Goal: Transaction & Acquisition: Subscribe to service/newsletter

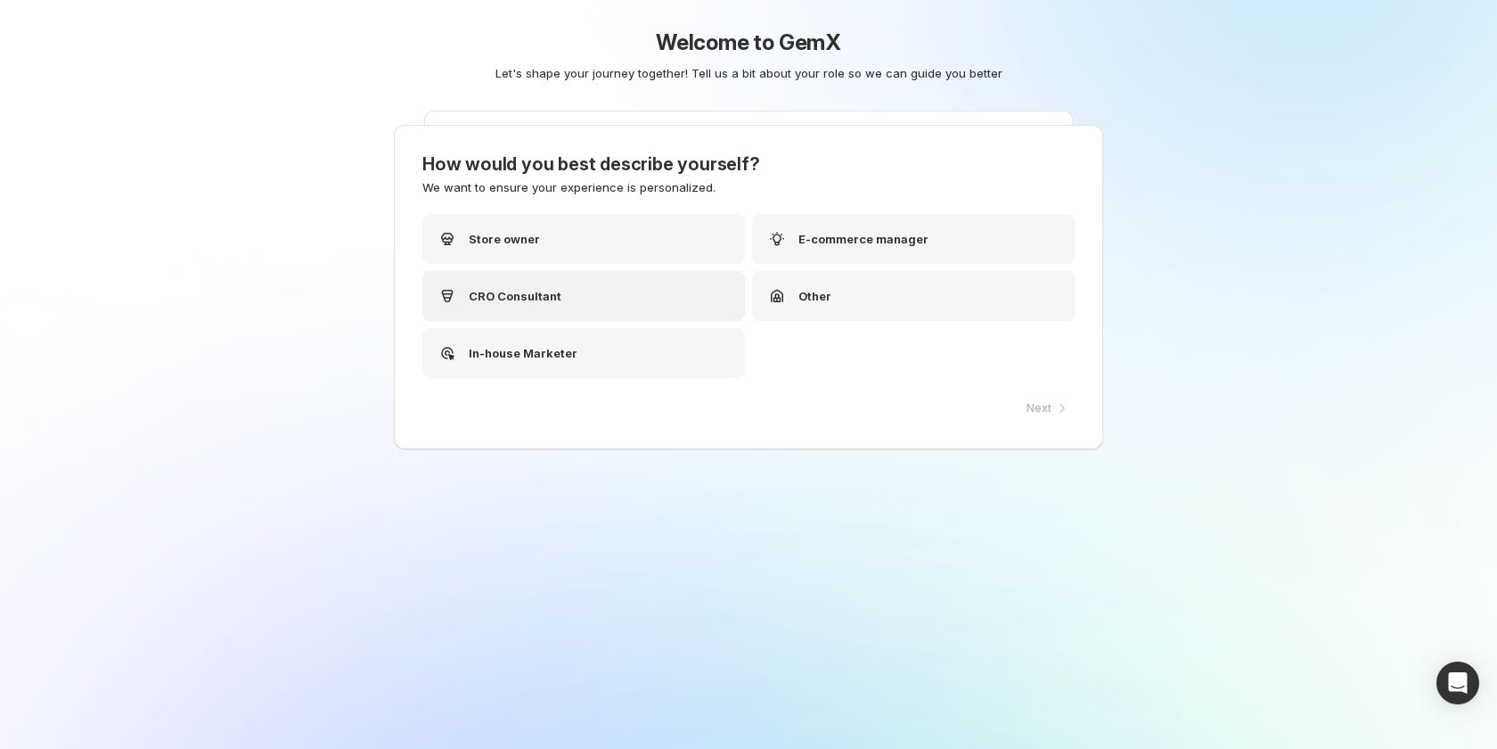
click at [551, 289] on p "CRO Consultant" at bounding box center [515, 296] width 93 height 18
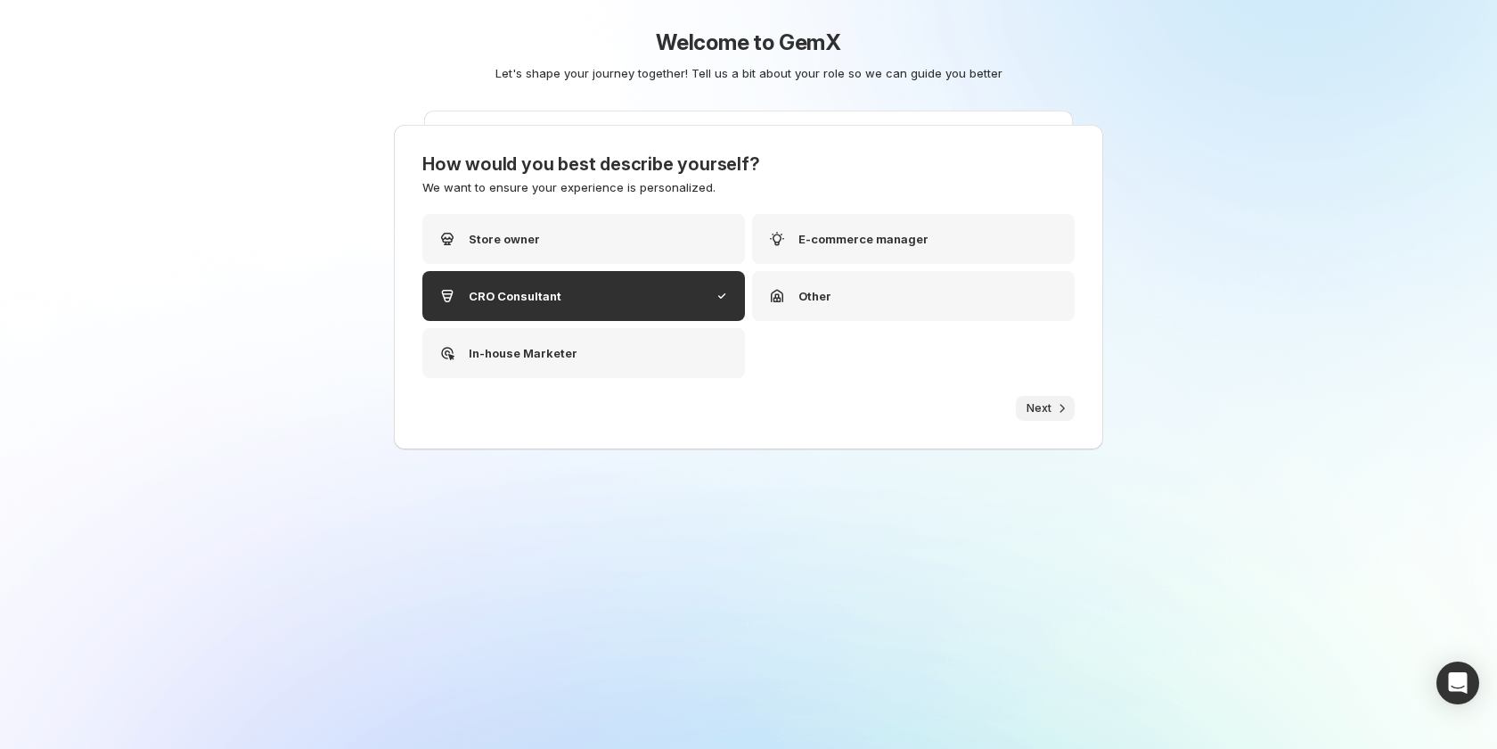
click at [1045, 410] on span "Next" at bounding box center [1039, 408] width 25 height 14
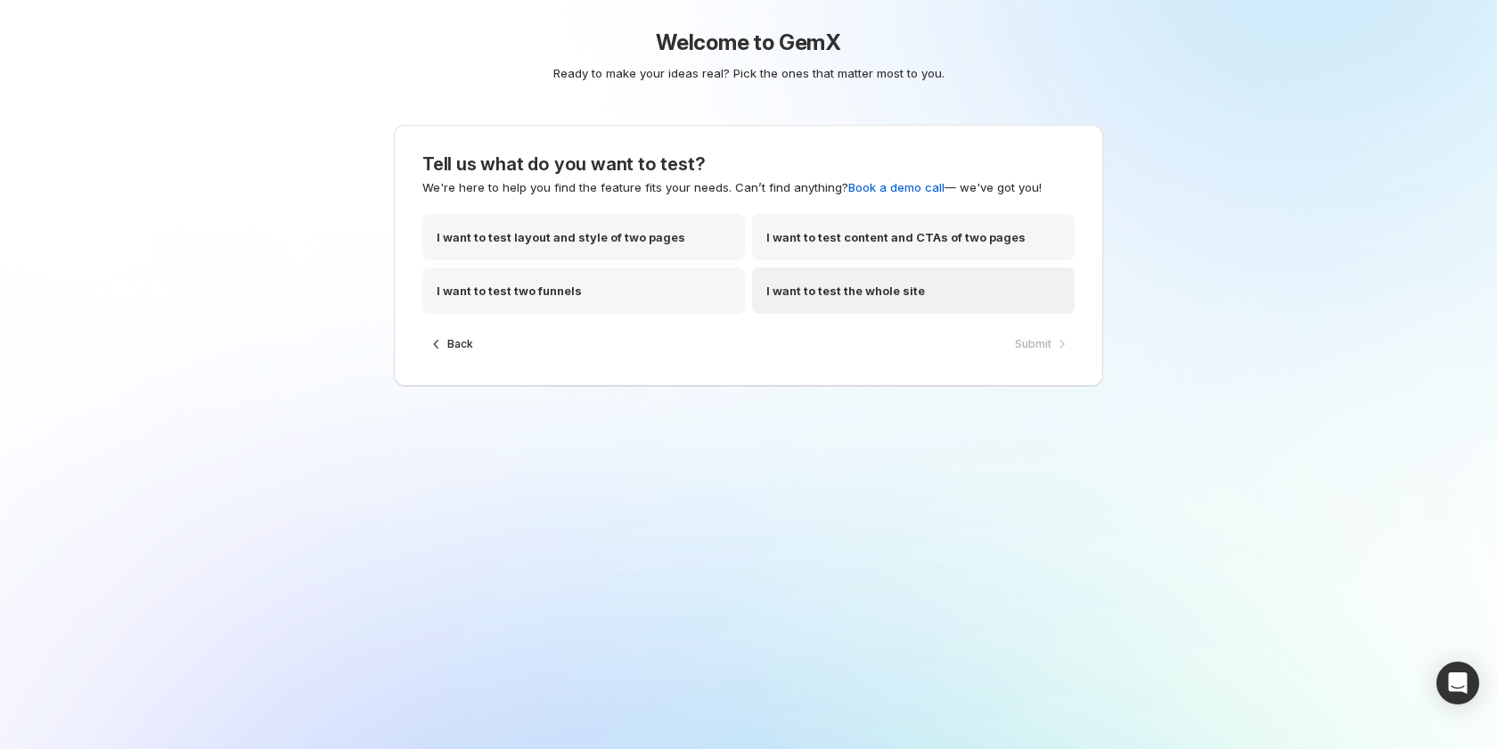
click at [829, 284] on p "I want to test the whole site" at bounding box center [845, 291] width 159 height 18
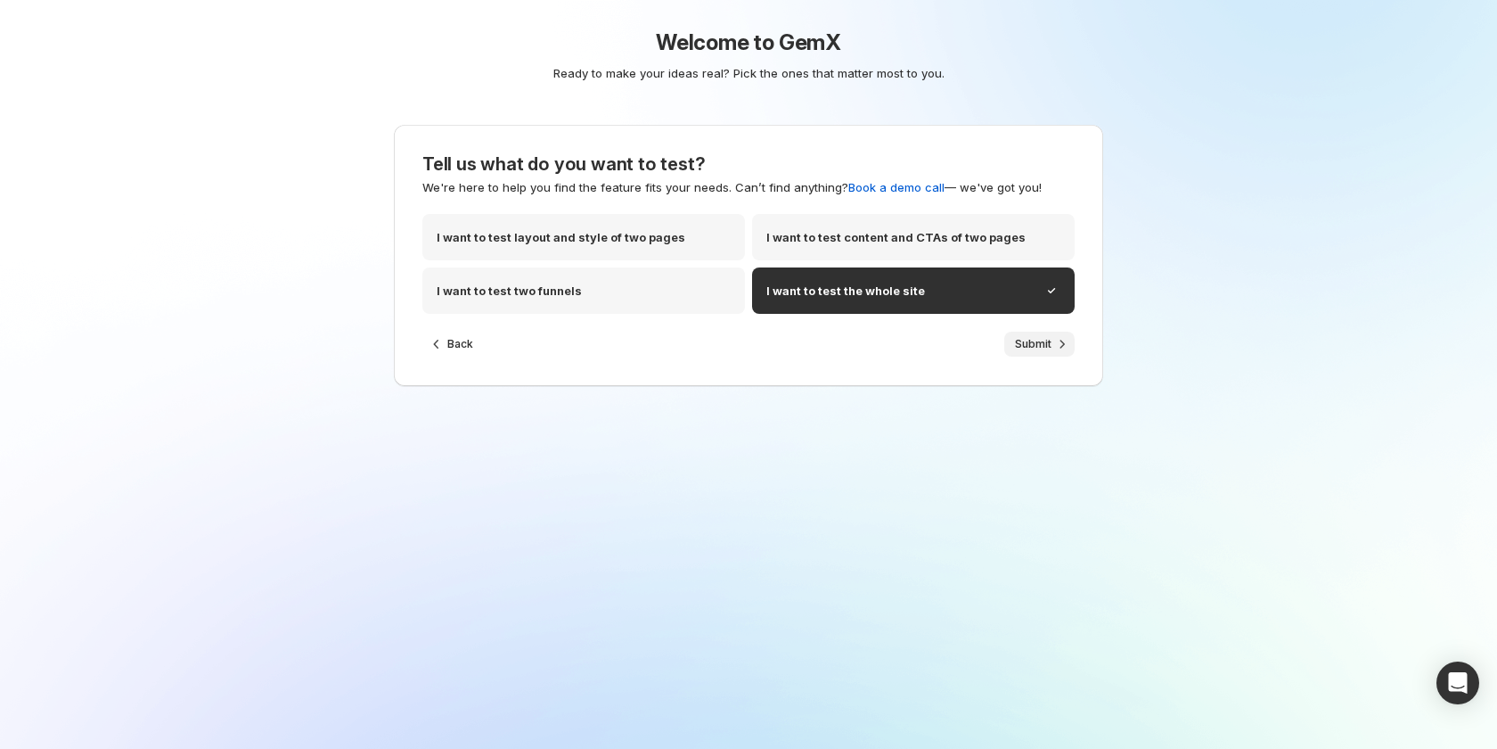
click at [1021, 340] on span "Submit" at bounding box center [1033, 344] width 37 height 14
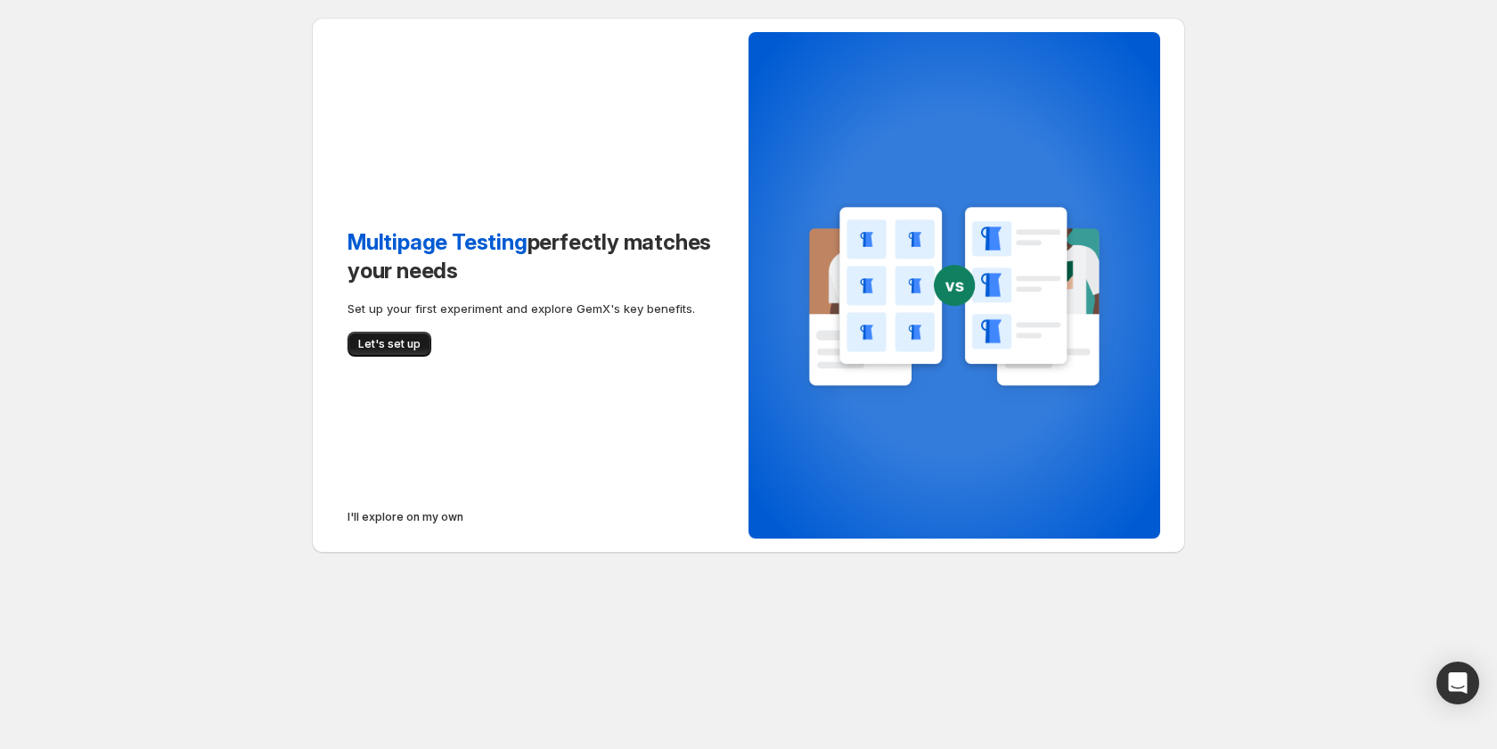
click at [385, 348] on span "Let's set up" at bounding box center [389, 344] width 62 height 14
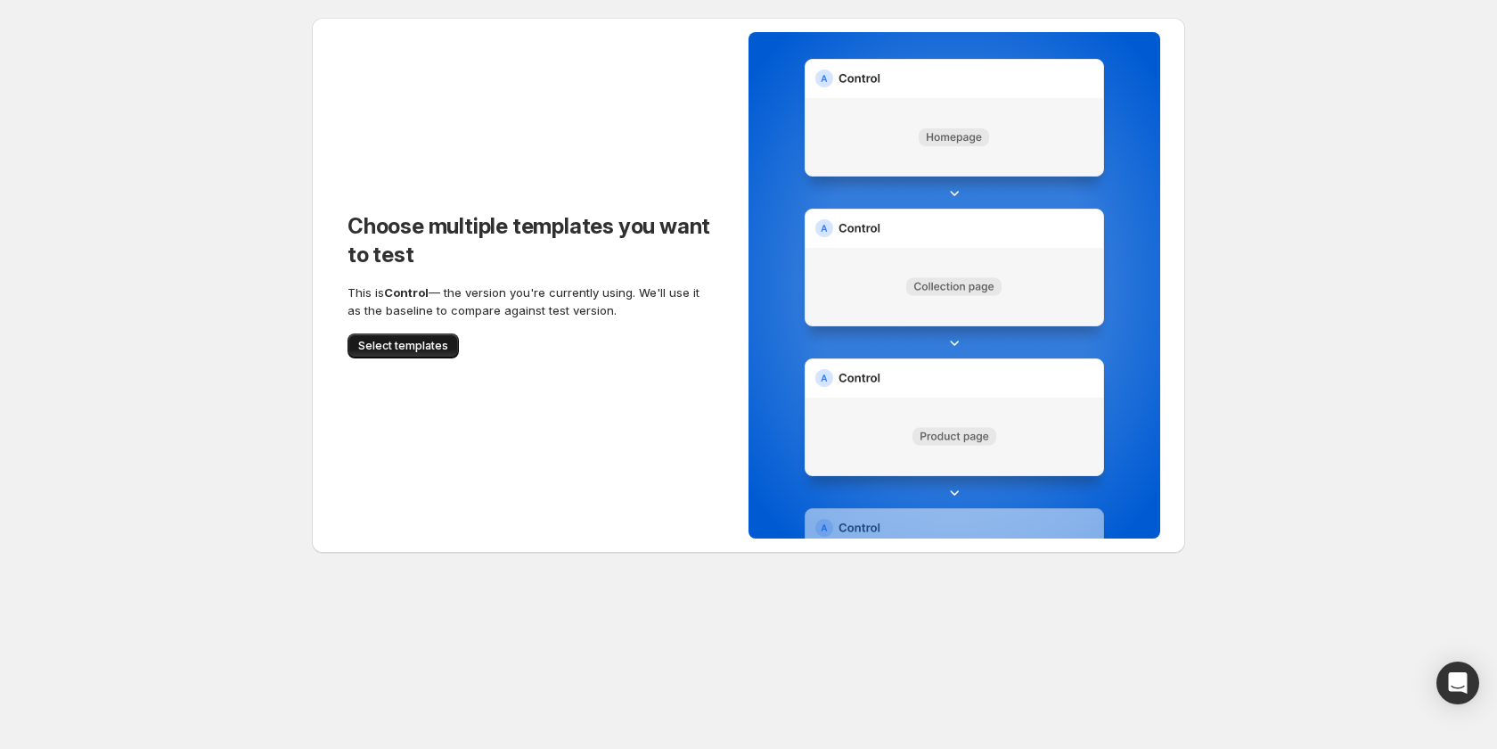
click at [411, 351] on span "Select templates" at bounding box center [403, 346] width 90 height 14
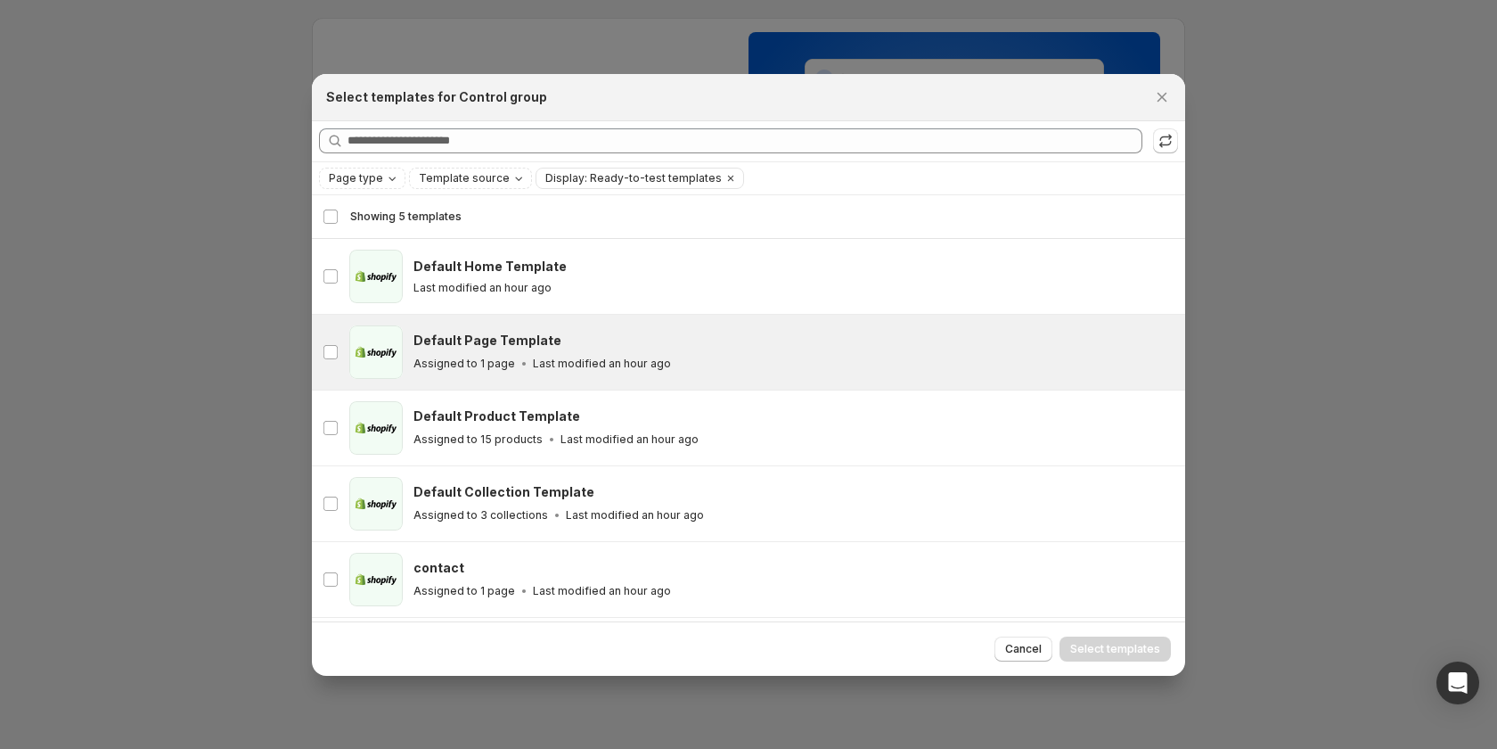
click at [441, 361] on p "Assigned to 1 page" at bounding box center [465, 364] width 102 height 14
click at [1103, 636] on button "Select templates" at bounding box center [1115, 648] width 111 height 25
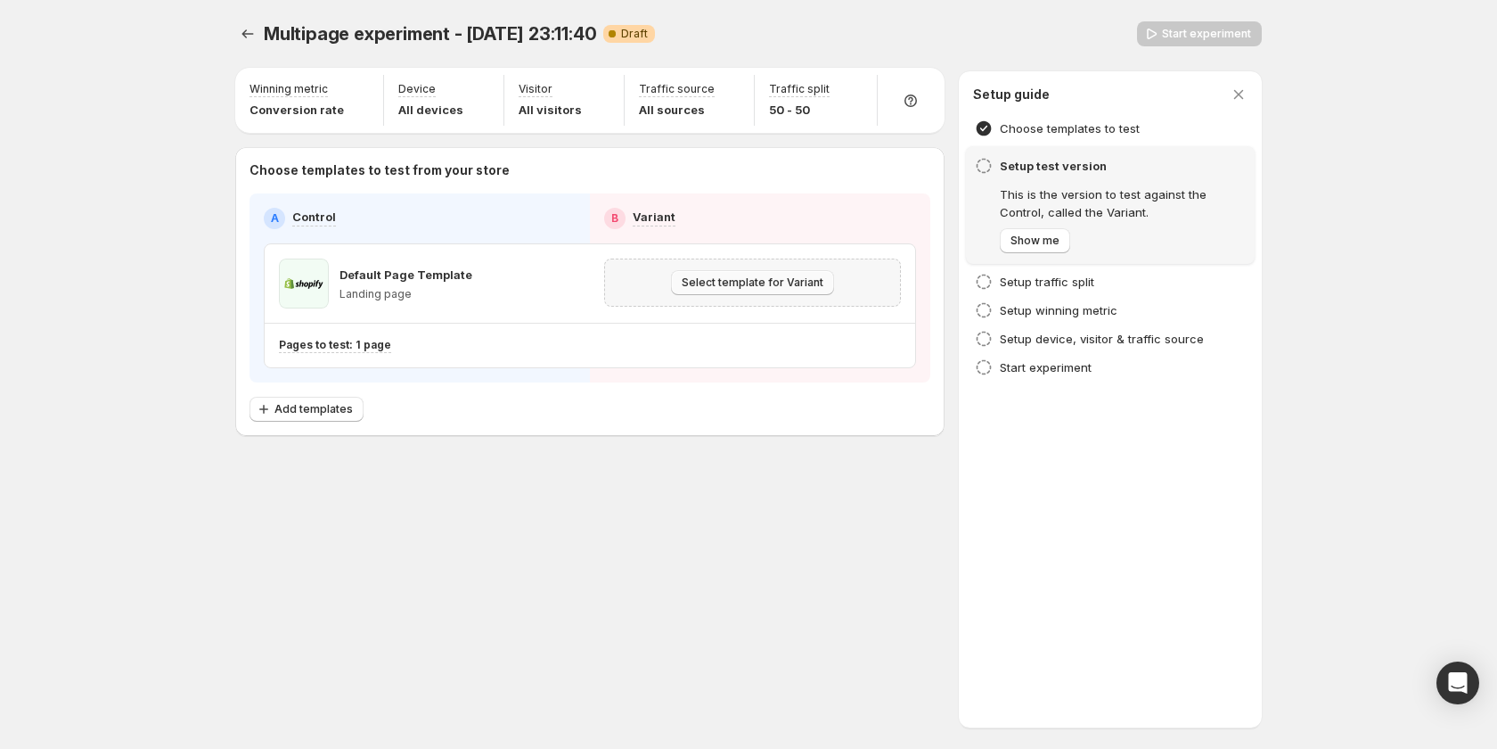
click at [791, 289] on span "Select template for Variant" at bounding box center [753, 282] width 142 height 14
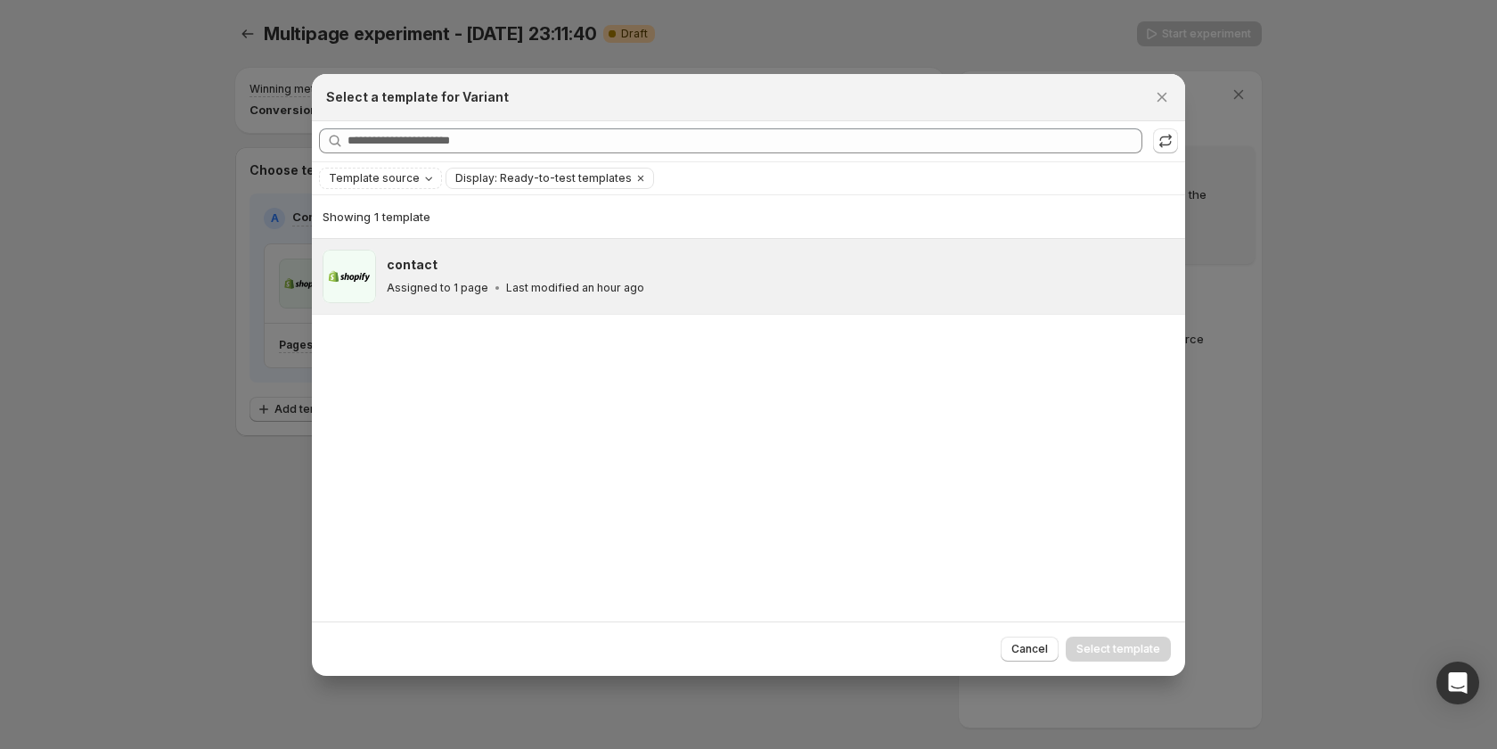
click at [622, 294] on p "Last modified an hour ago" at bounding box center [575, 288] width 138 height 14
click at [1105, 658] on button "Select template" at bounding box center [1118, 648] width 105 height 25
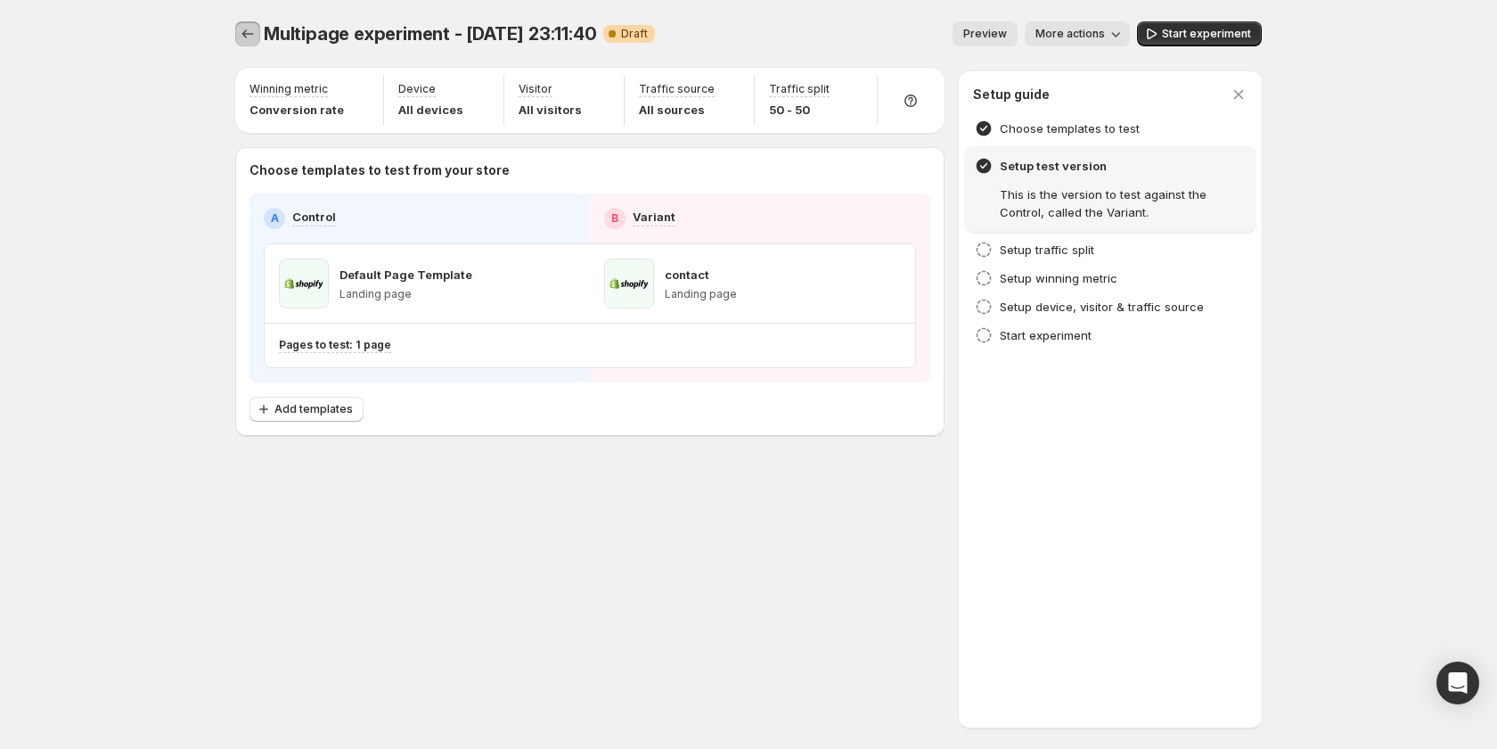
click at [248, 37] on icon "Experiments" at bounding box center [248, 34] width 18 height 18
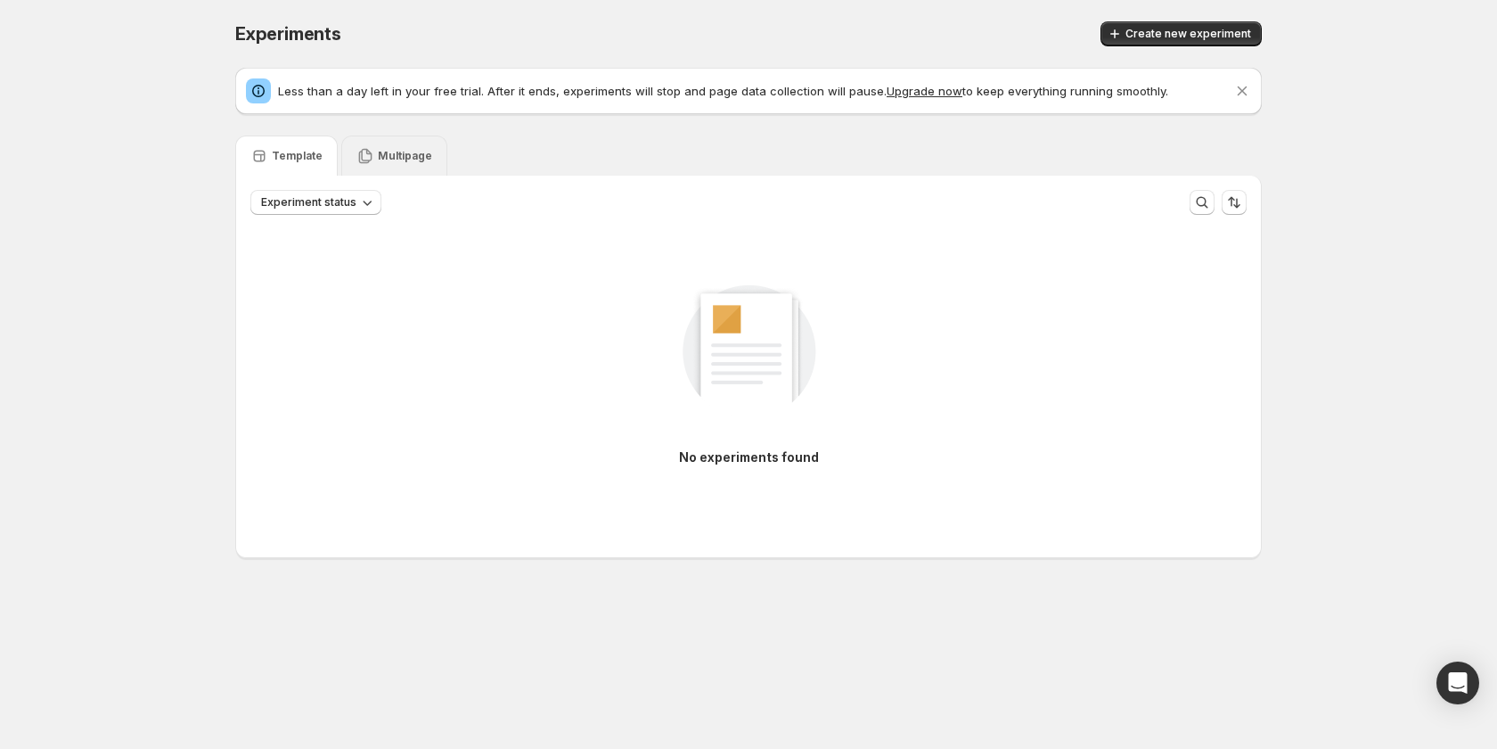
click at [385, 148] on div "Multipage" at bounding box center [395, 156] width 76 height 18
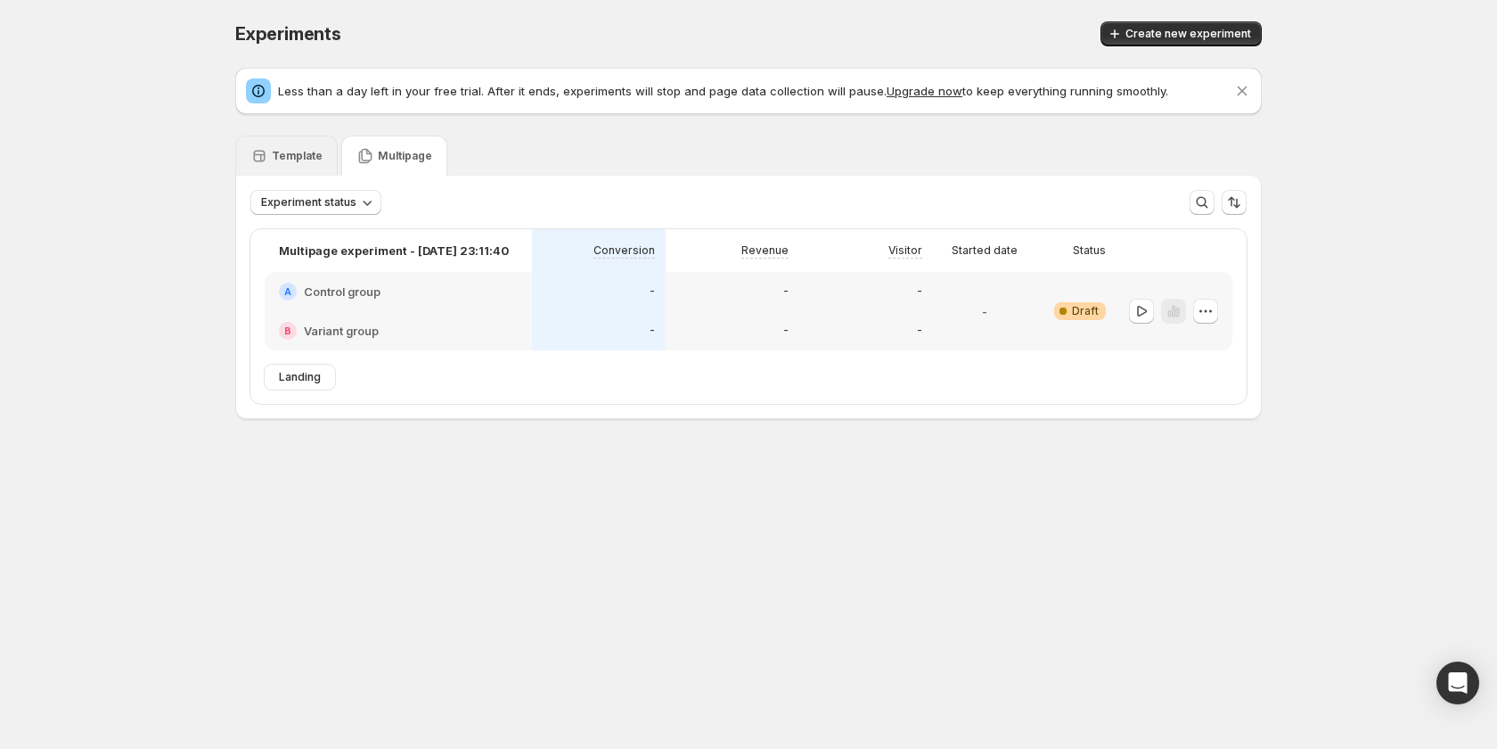
click at [309, 141] on div "Template" at bounding box center [286, 155] width 102 height 40
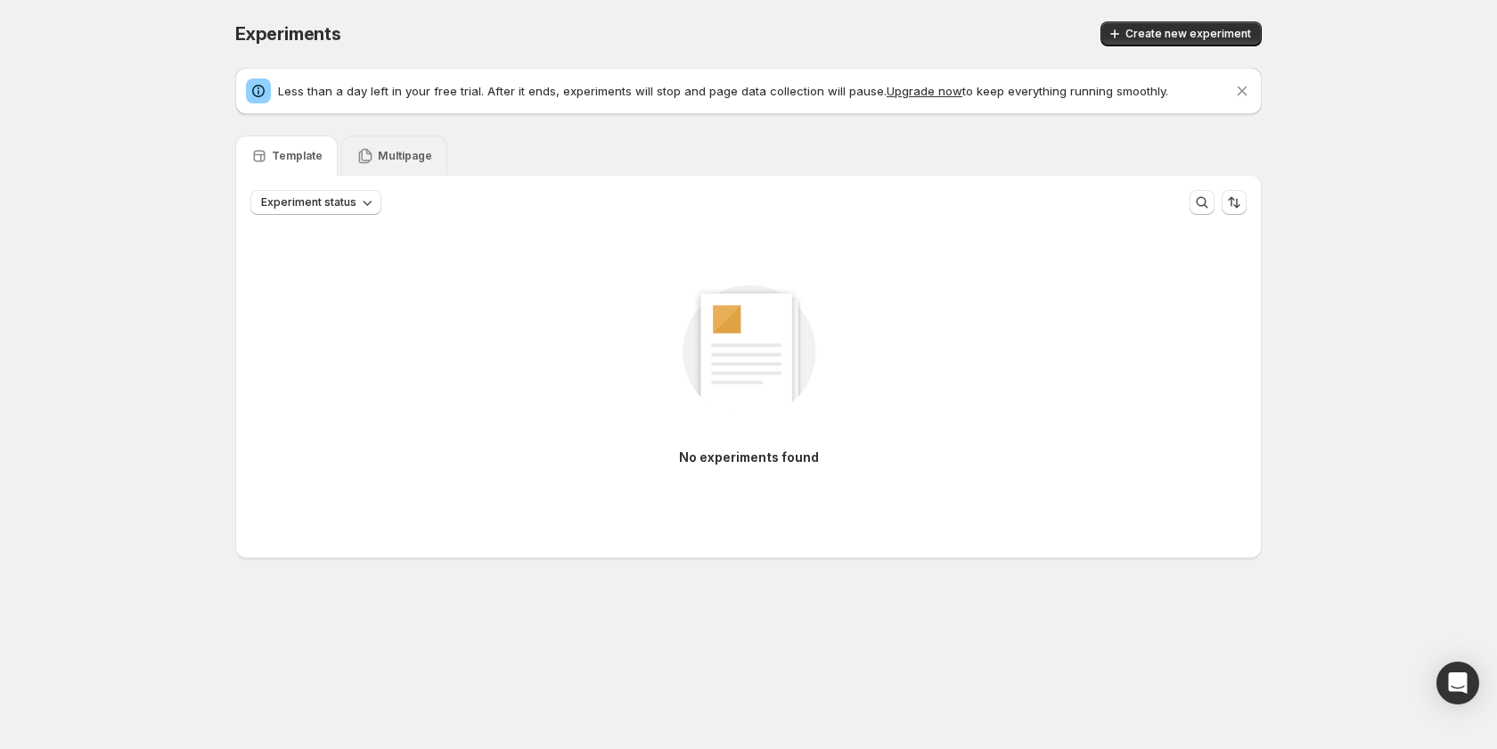
click at [352, 143] on div "Multipage" at bounding box center [394, 155] width 106 height 40
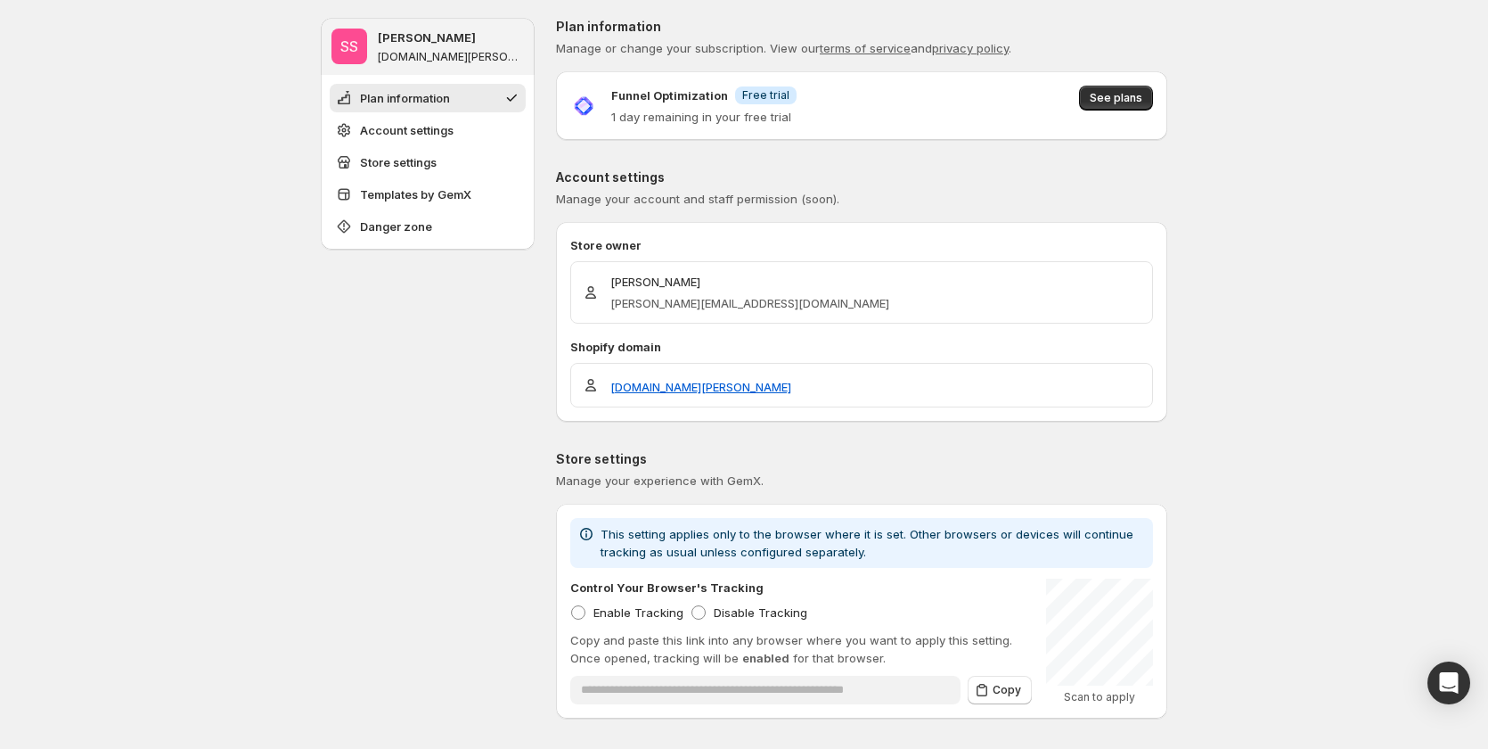
drag, startPoint x: 617, startPoint y: 119, endPoint x: 795, endPoint y: 91, distance: 180.4
click at [795, 91] on div "Funnel Optimization Info Free trial 1 day remaining in your free trial See plans" at bounding box center [861, 106] width 583 height 40
click at [836, 113] on div "Funnel Optimization Info Free trial 1 day remaining in your free trial See plans" at bounding box center [861, 106] width 583 height 40
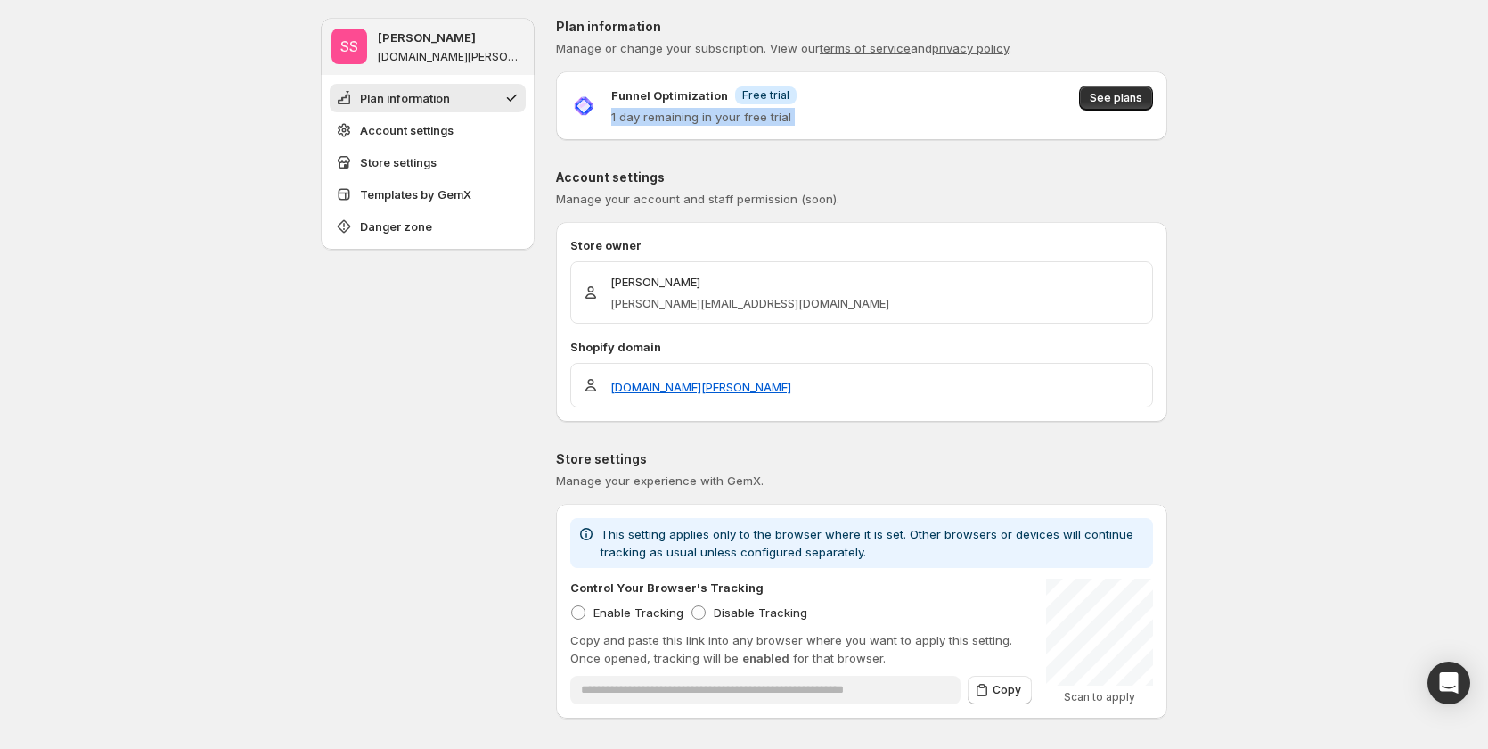
click at [836, 113] on div "Funnel Optimization Info Free trial 1 day remaining in your free trial See plans" at bounding box center [861, 106] width 583 height 40
click at [1127, 97] on span "See plans" at bounding box center [1116, 98] width 53 height 14
click at [1116, 94] on span "See plans" at bounding box center [1116, 98] width 53 height 14
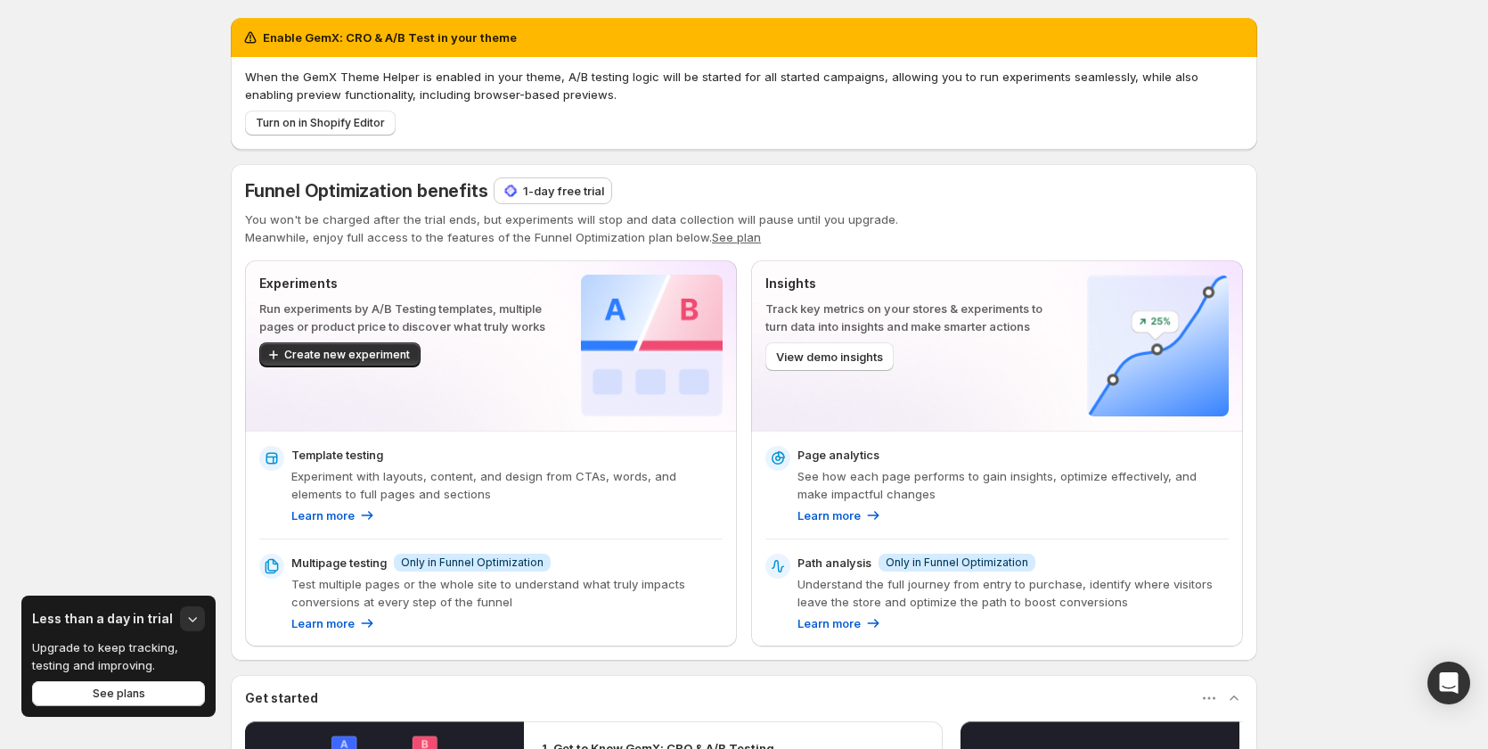
click at [569, 184] on p "1-day free trial" at bounding box center [563, 191] width 81 height 18
click at [570, 177] on div "Funnel Optimization benefits 1-day free trial You won't be charged after the tr…" at bounding box center [744, 412] width 1027 height 496
click at [570, 185] on p "1-day free trial" at bounding box center [563, 191] width 81 height 18
click at [540, 191] on p "1-day free trial" at bounding box center [563, 191] width 81 height 18
click at [584, 189] on p "1-day free trial" at bounding box center [563, 191] width 81 height 18
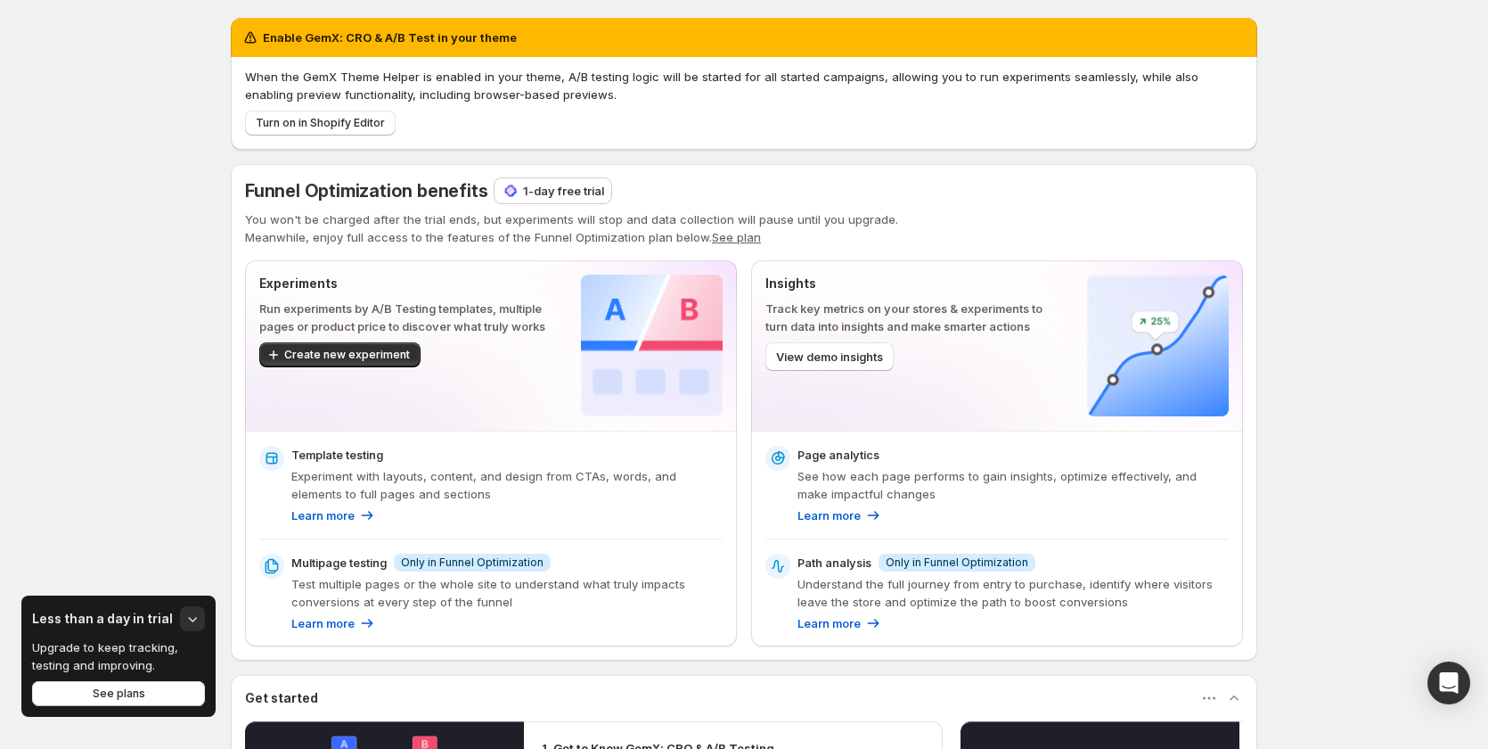
click at [567, 188] on p "1-day free trial" at bounding box center [563, 191] width 81 height 18
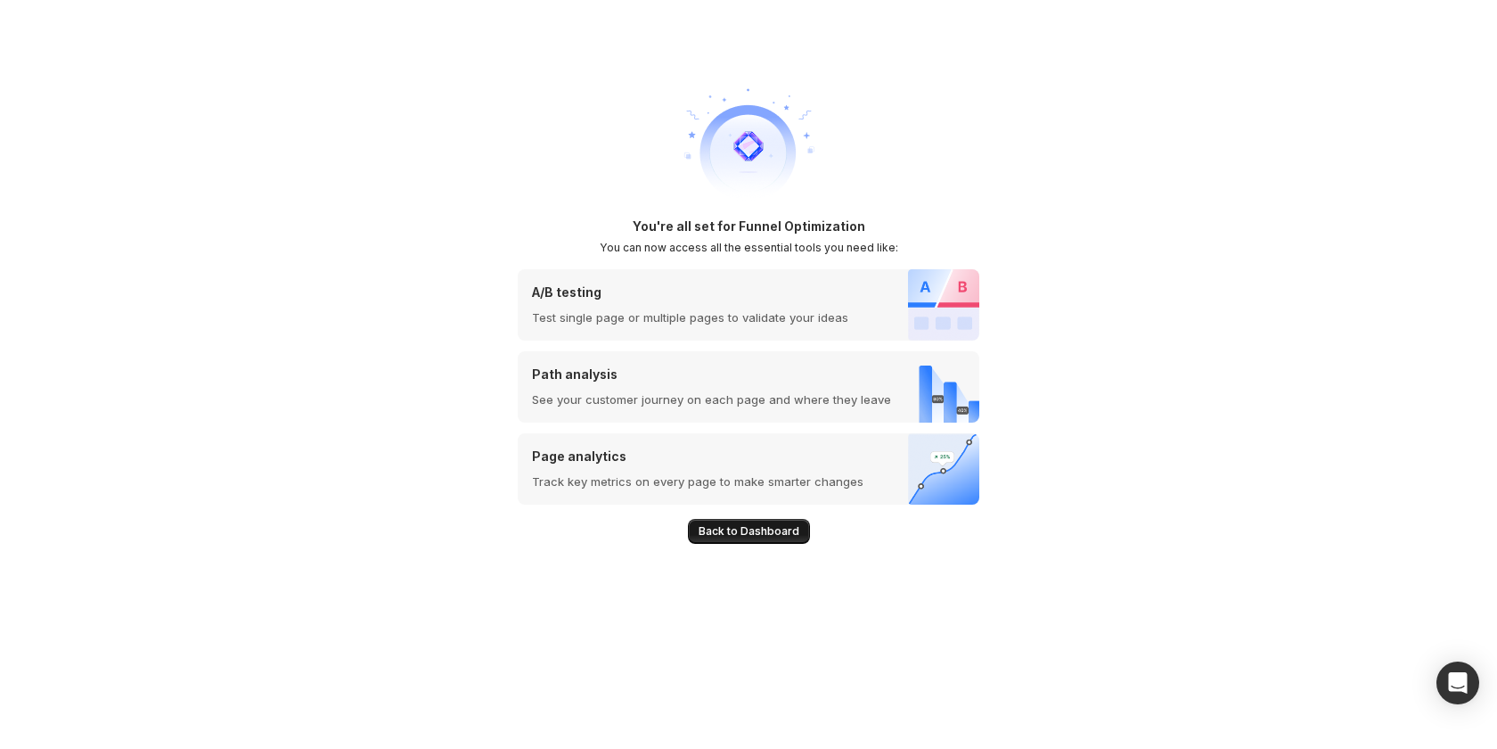
click at [784, 534] on span "Back to Dashboard" at bounding box center [749, 531] width 101 height 14
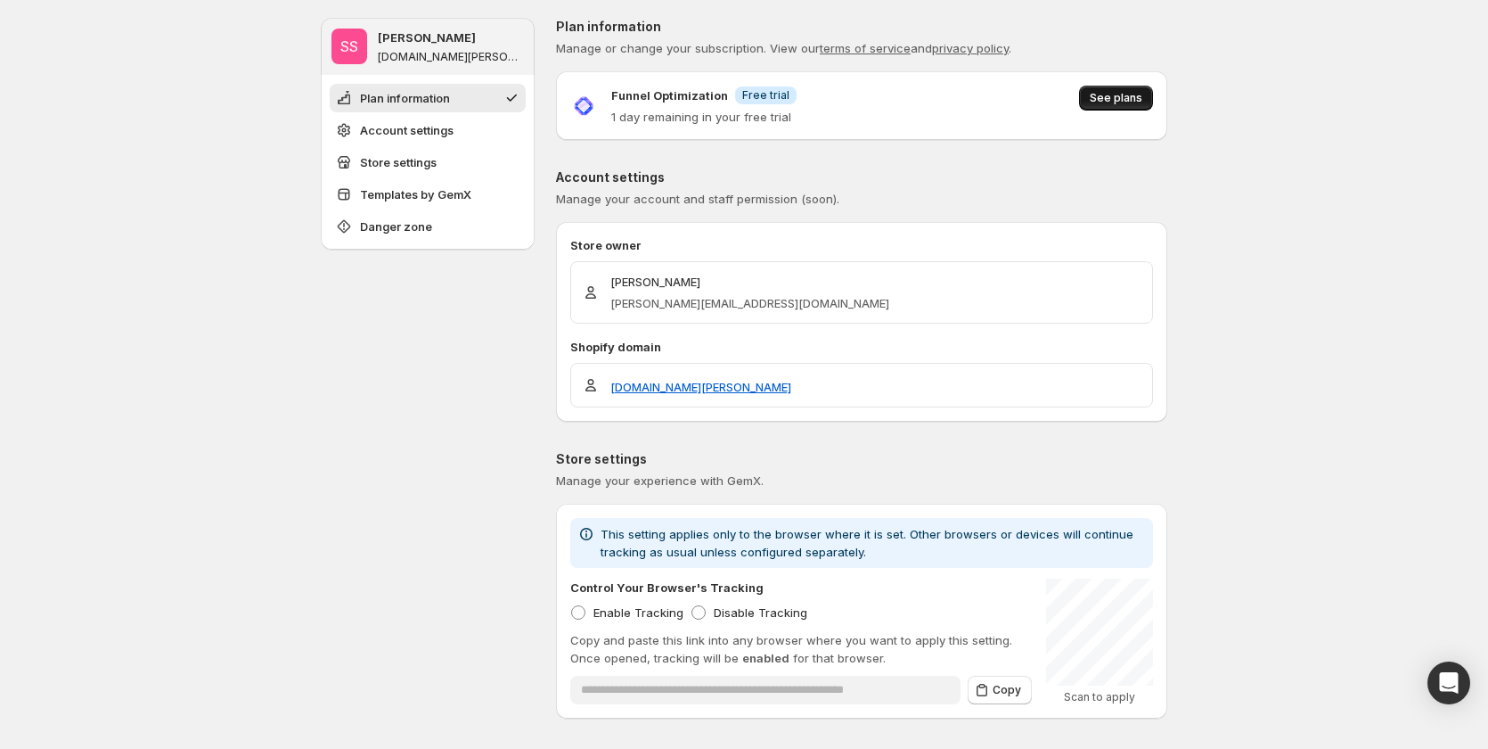
click at [1121, 99] on span "See plans" at bounding box center [1116, 98] width 53 height 14
click at [1133, 93] on span "See plans" at bounding box center [1116, 98] width 53 height 14
click at [1112, 93] on span "See plans" at bounding box center [1116, 98] width 53 height 14
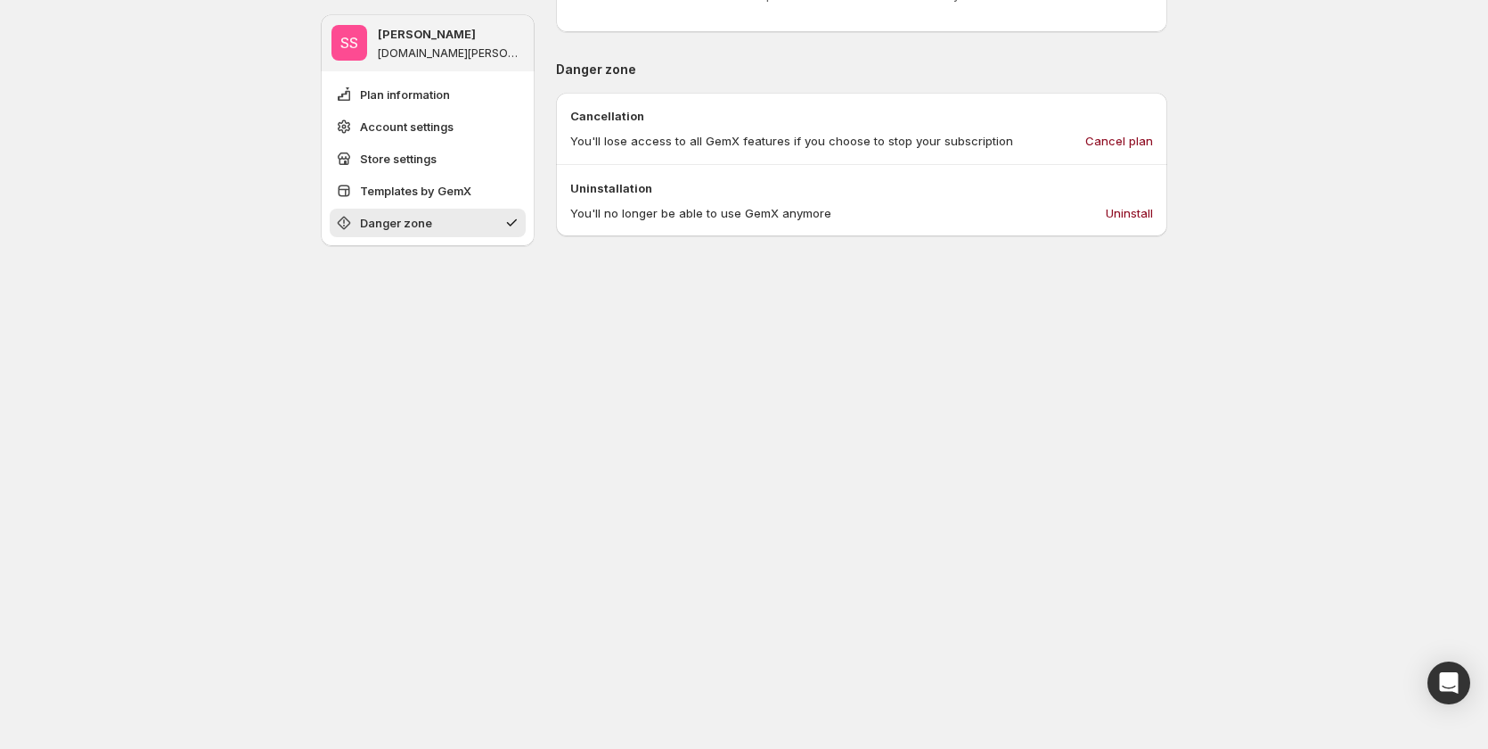
scroll to position [1056, 0]
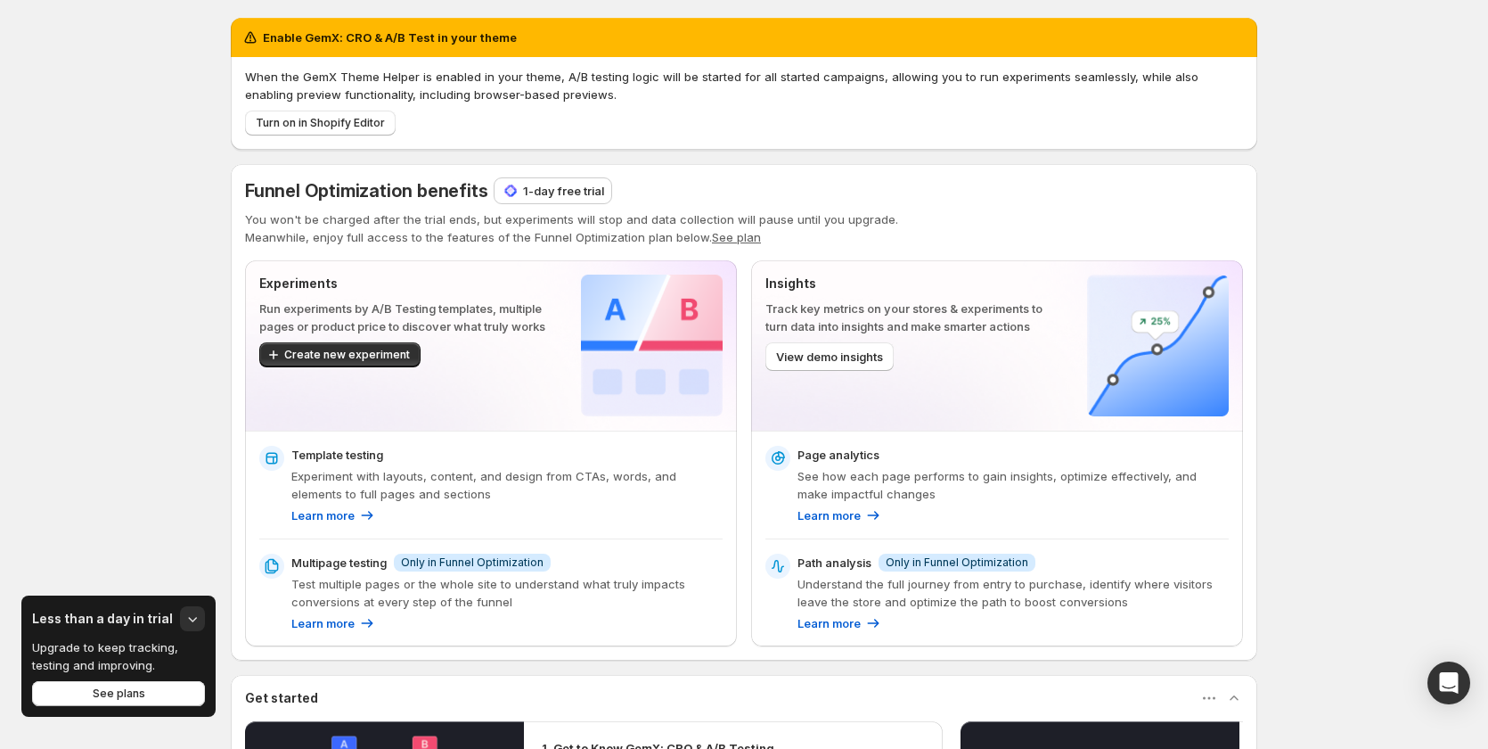
click at [577, 183] on p "1-day free trial" at bounding box center [563, 191] width 81 height 18
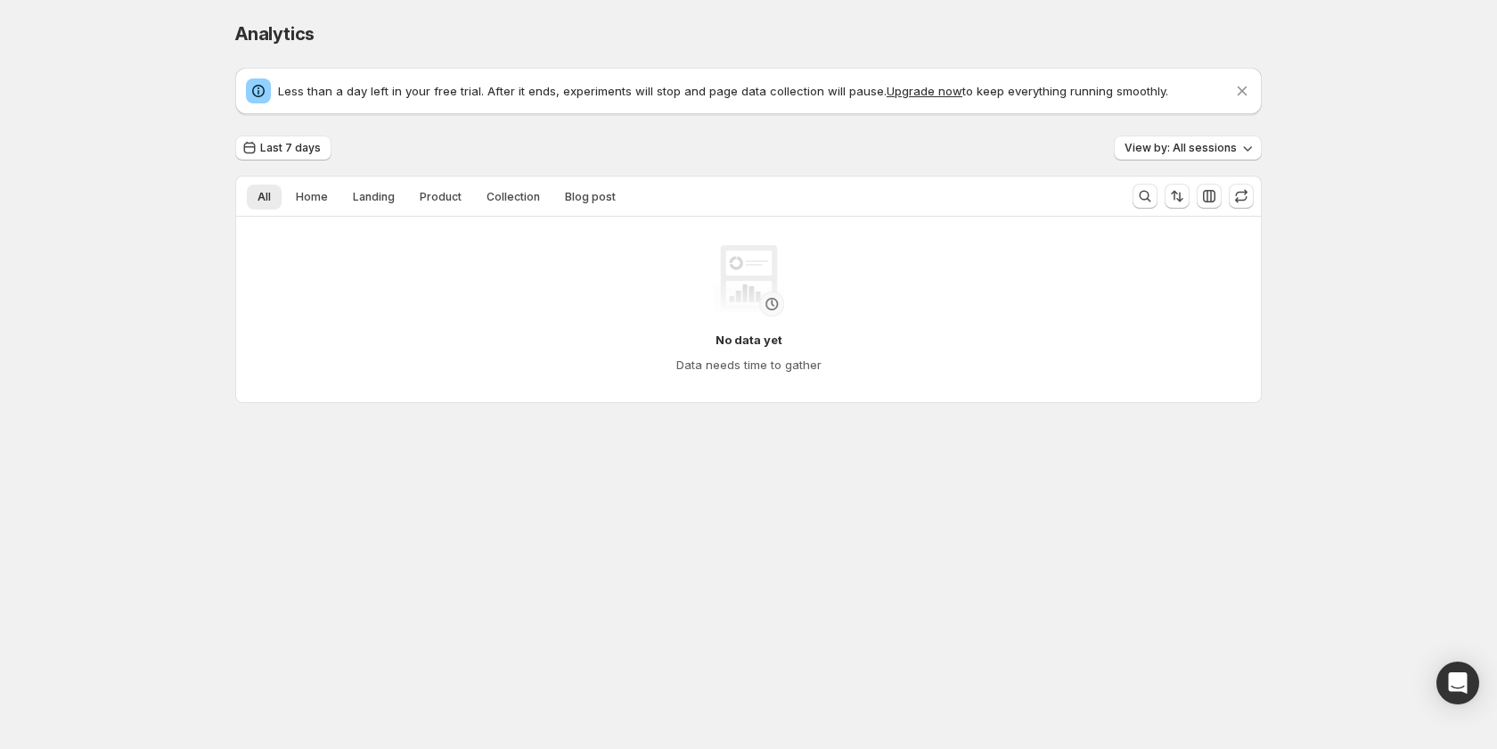
click at [918, 90] on button "Upgrade now" at bounding box center [925, 91] width 76 height 14
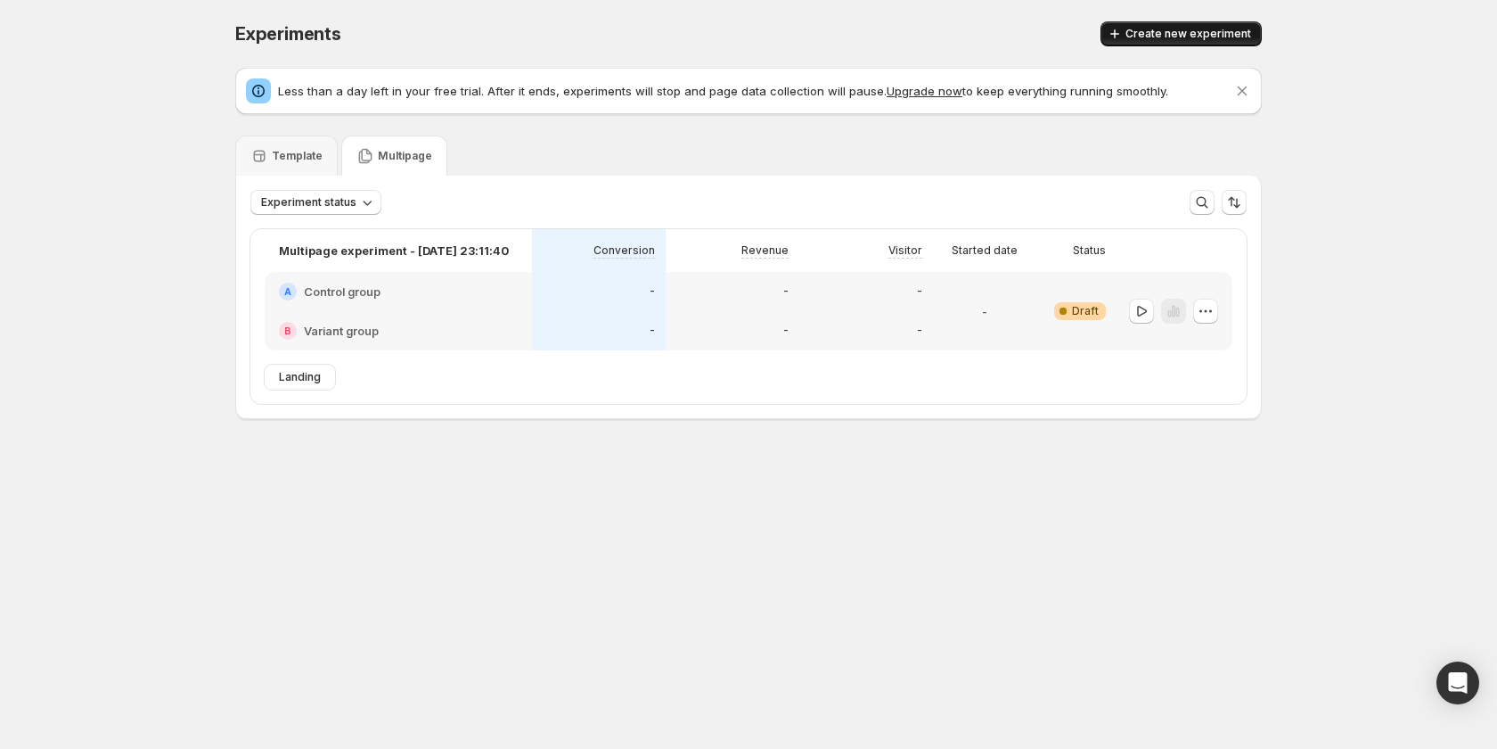
click at [1168, 21] on button "Create new experiment" at bounding box center [1181, 33] width 161 height 25
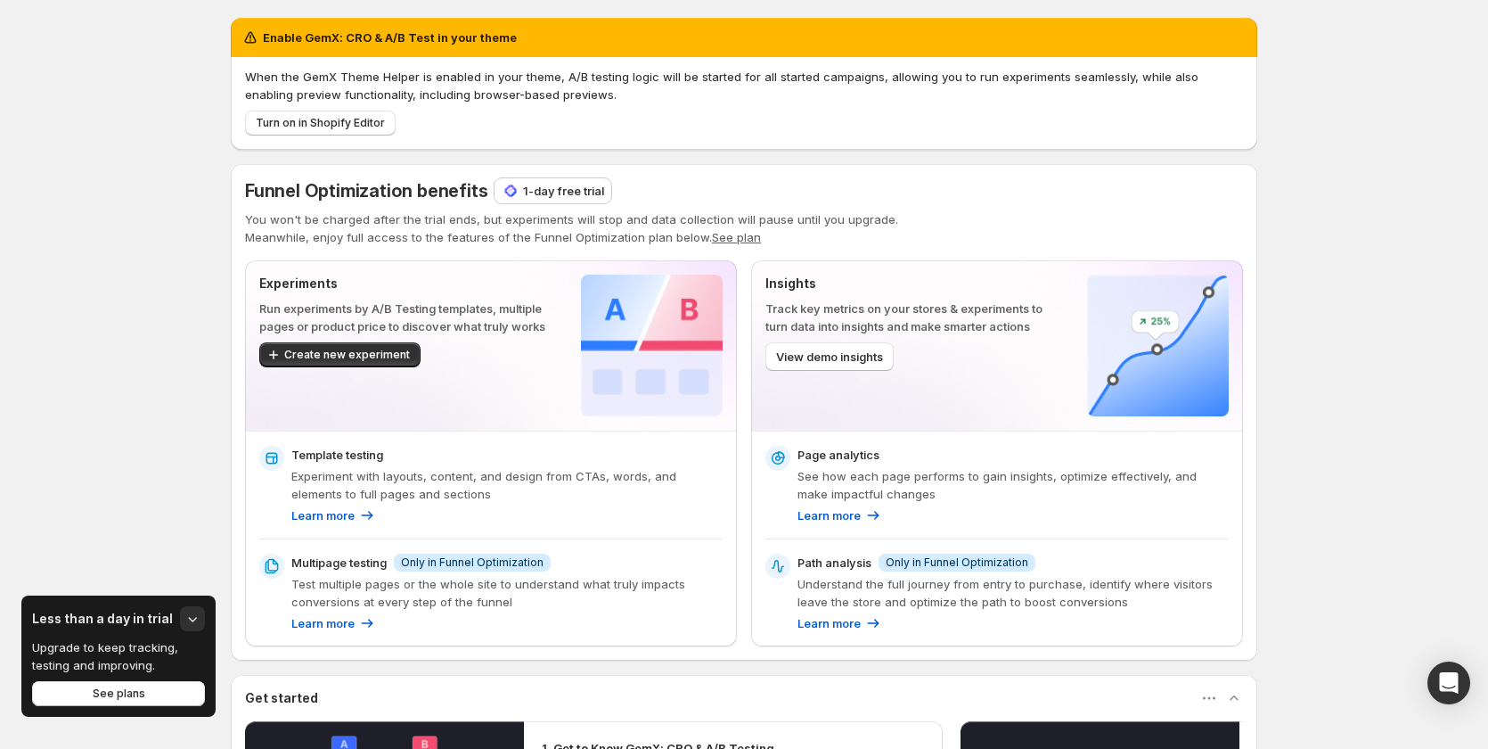
click at [531, 197] on p "1-day free trial" at bounding box center [563, 191] width 81 height 18
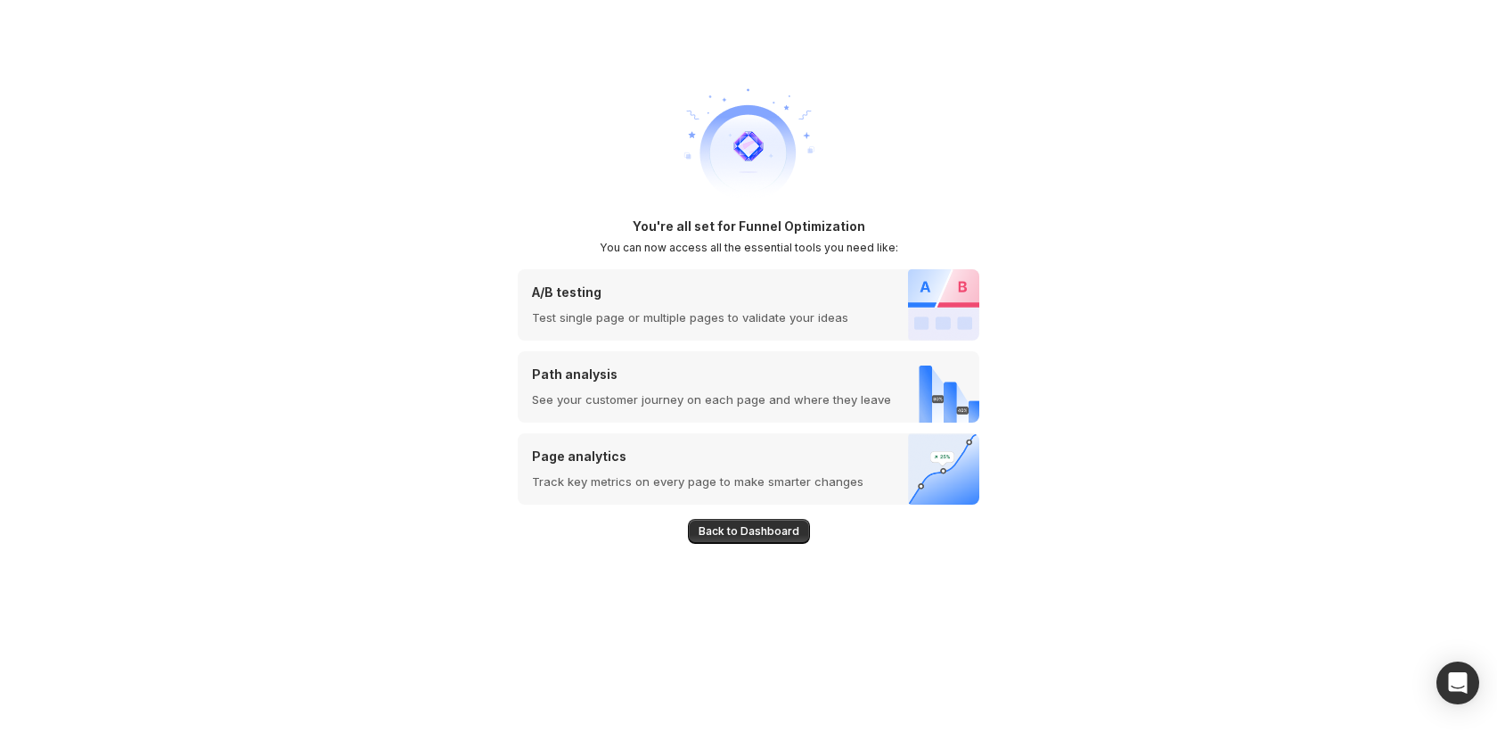
click at [735, 517] on div "Back to Dashboard" at bounding box center [749, 573] width 462 height 139
click at [751, 535] on span "Back to Dashboard" at bounding box center [749, 531] width 101 height 14
